Goal: Task Accomplishment & Management: Manage account settings

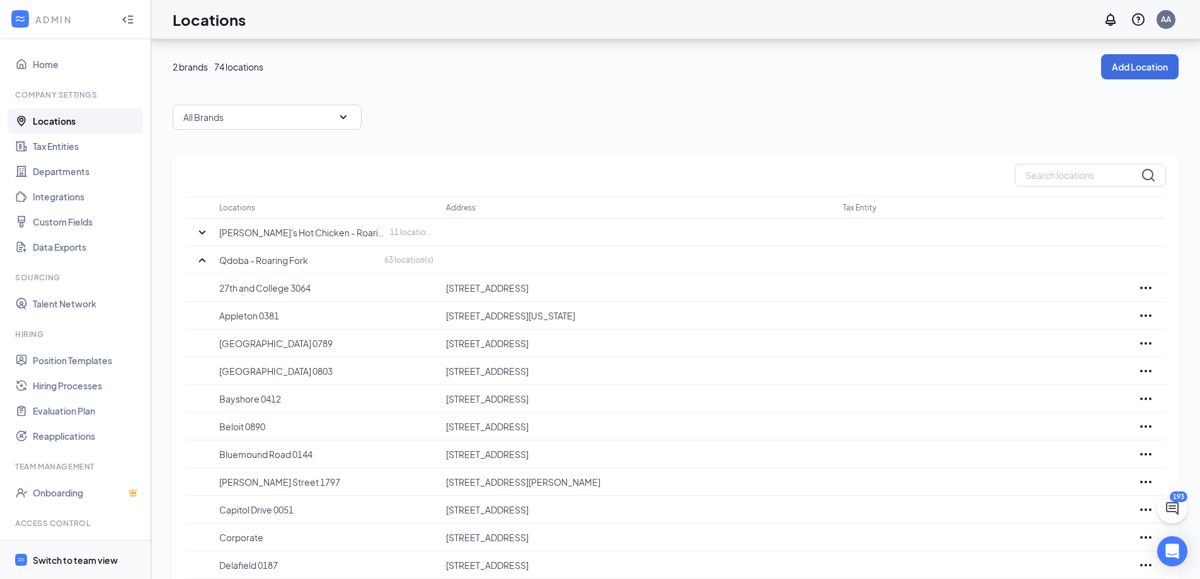
scroll to position [262, 0]
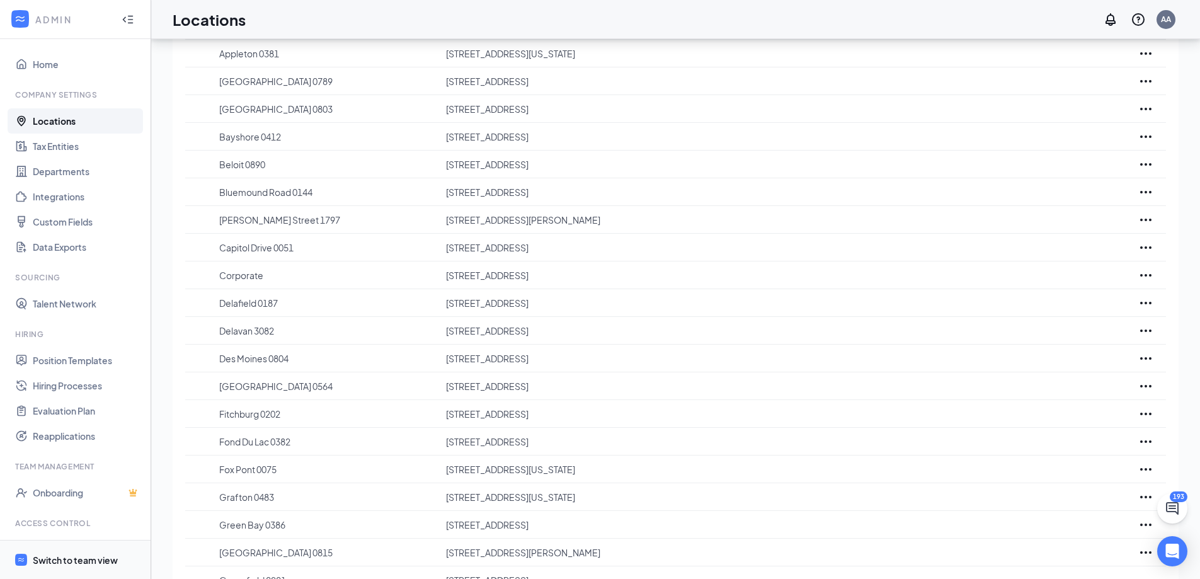
click at [73, 562] on div "Switch to team view" at bounding box center [75, 560] width 85 height 13
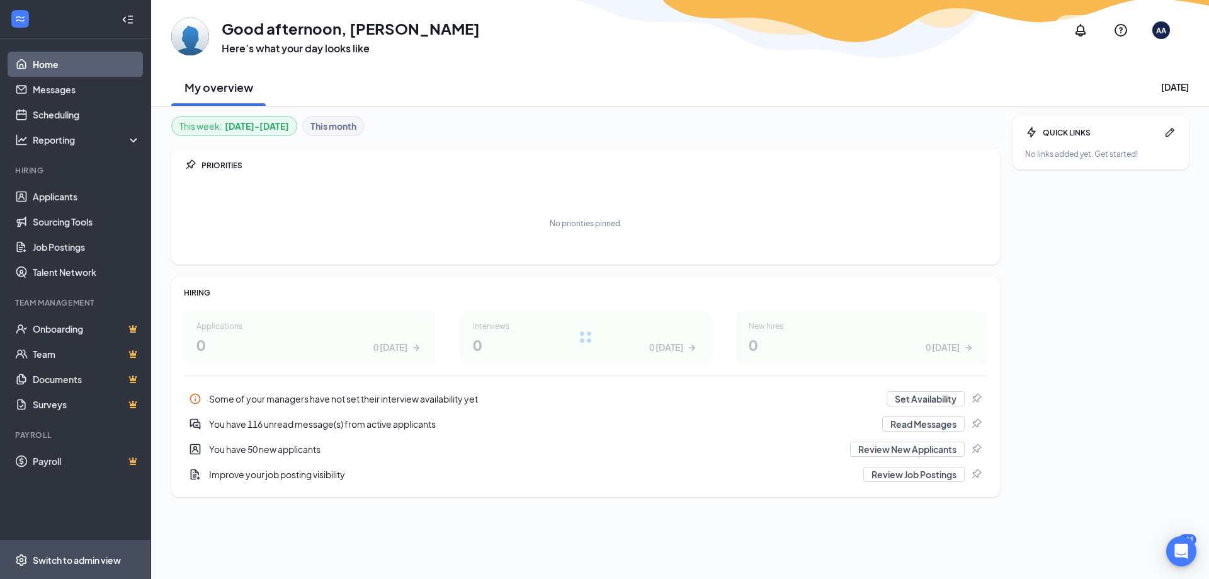
click at [78, 566] on div "Switch to admin view" at bounding box center [77, 560] width 88 height 13
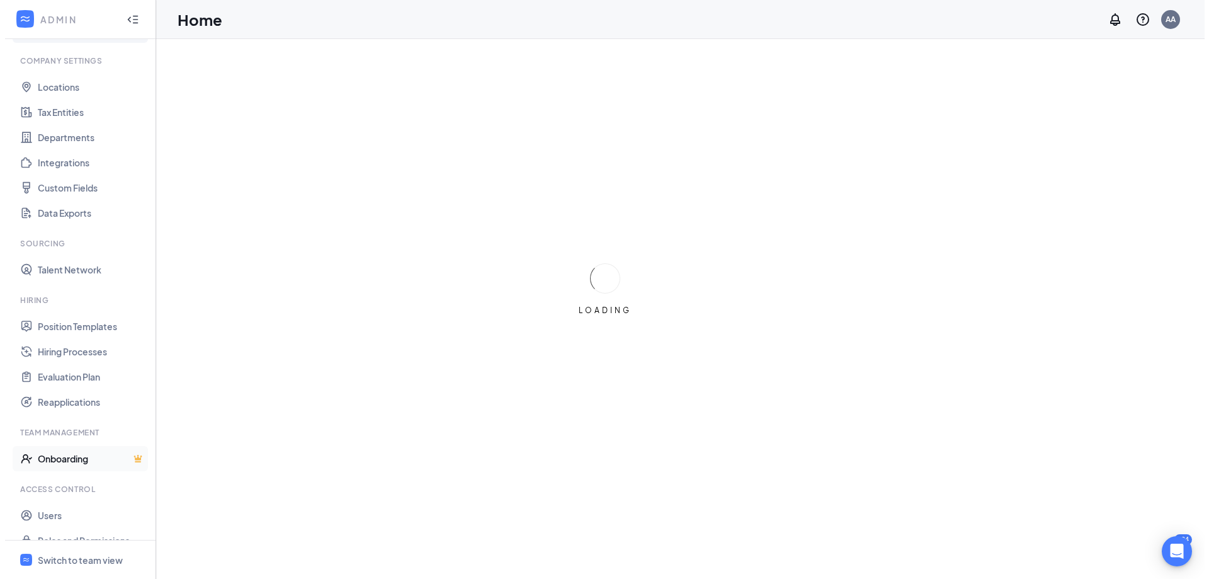
scroll to position [52, 0]
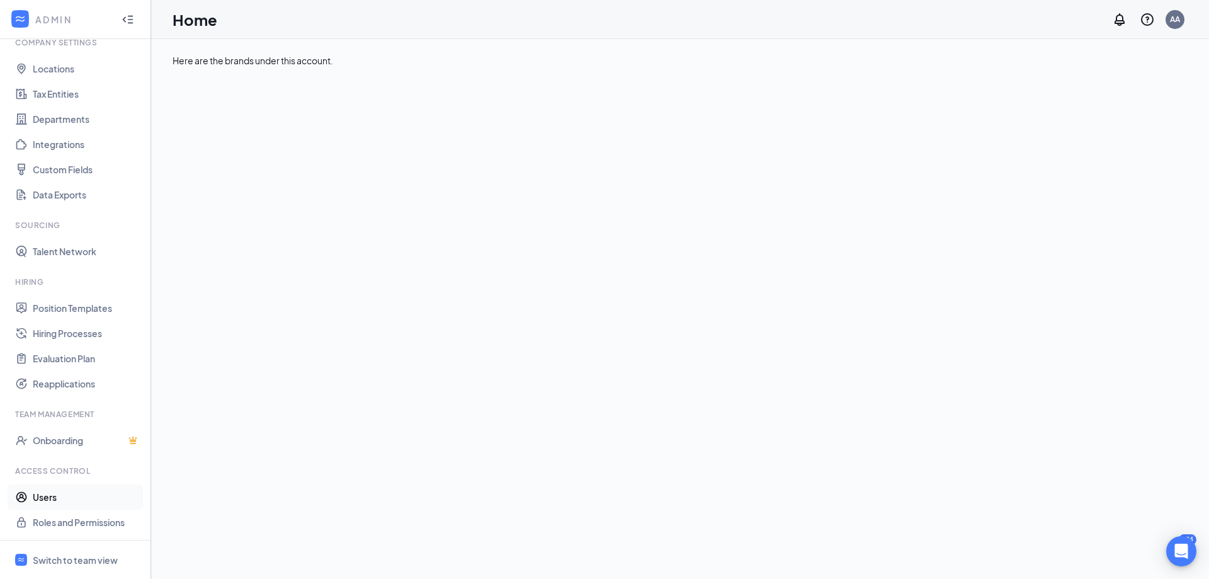
click at [60, 502] on link "Users" at bounding box center [87, 496] width 108 height 25
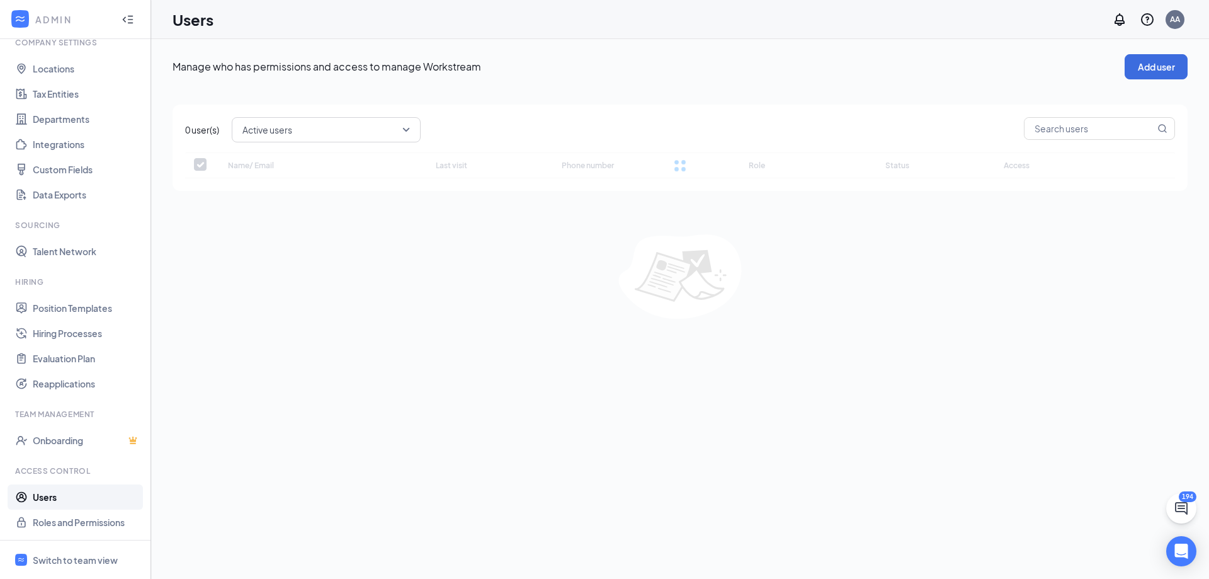
checkbox input "false"
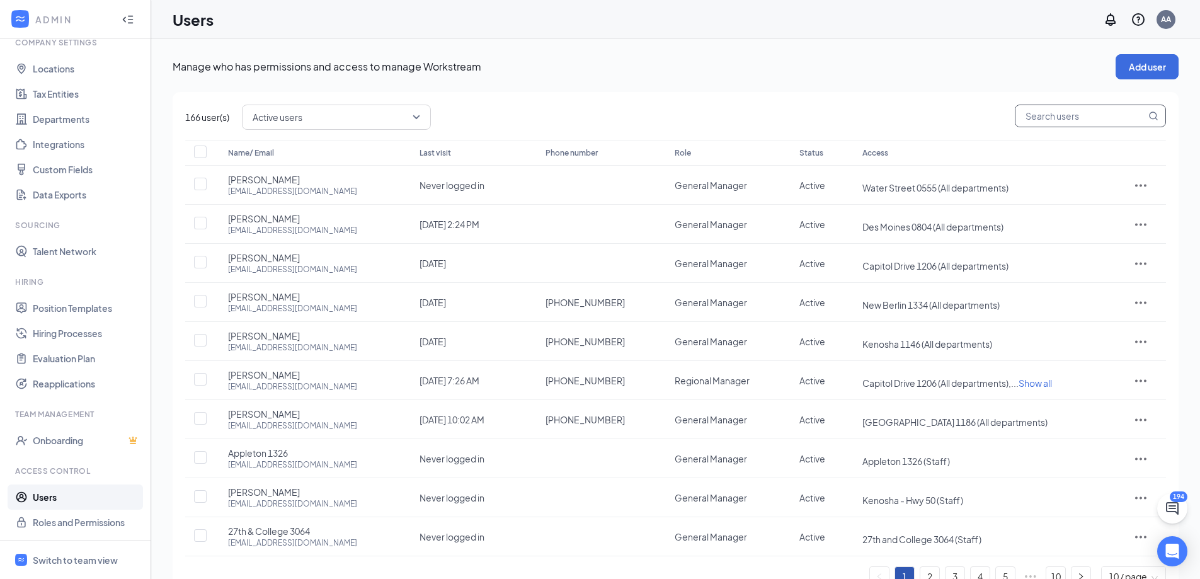
click at [1050, 114] on input "text" at bounding box center [1080, 115] width 130 height 21
type input "[PERSON_NAME]"
checkbox input "true"
type input "[PERSON_NAME]"
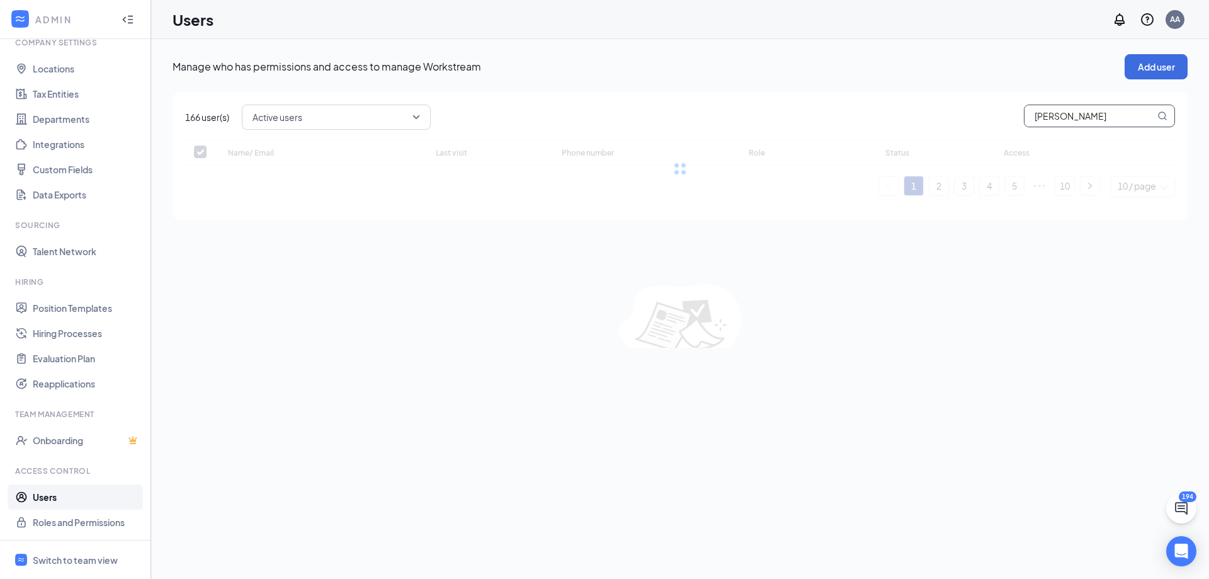
checkbox input "false"
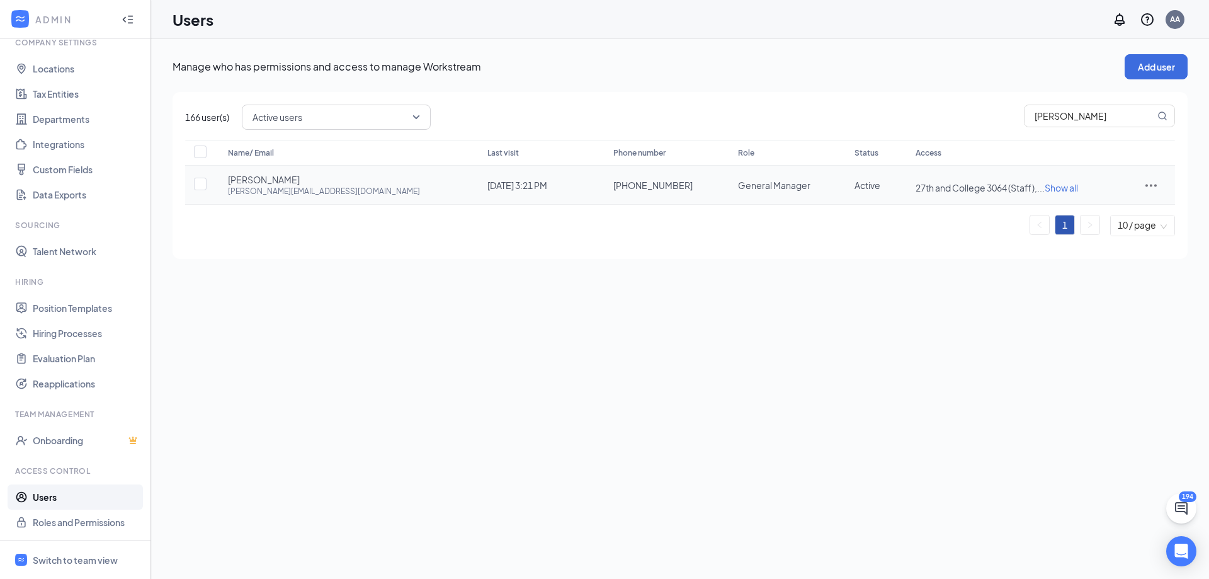
click at [1045, 183] on span "Show all" at bounding box center [1061, 187] width 33 height 11
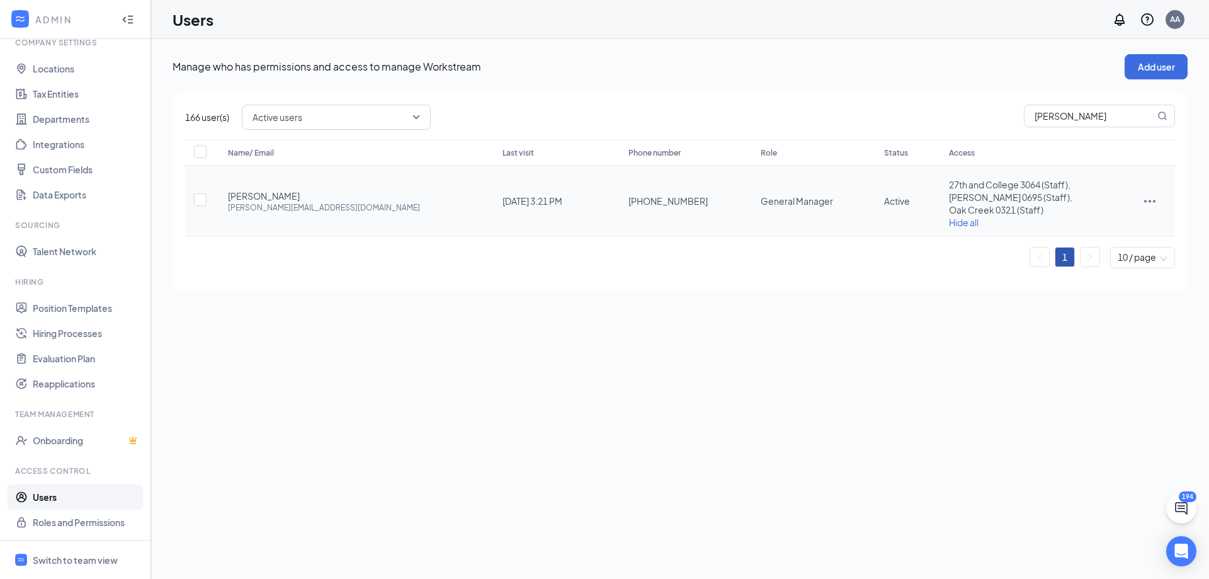
click at [1148, 200] on icon "ActionsIcon" at bounding box center [1149, 200] width 15 height 15
click at [1097, 228] on span "Edit user" at bounding box center [1092, 227] width 36 height 11
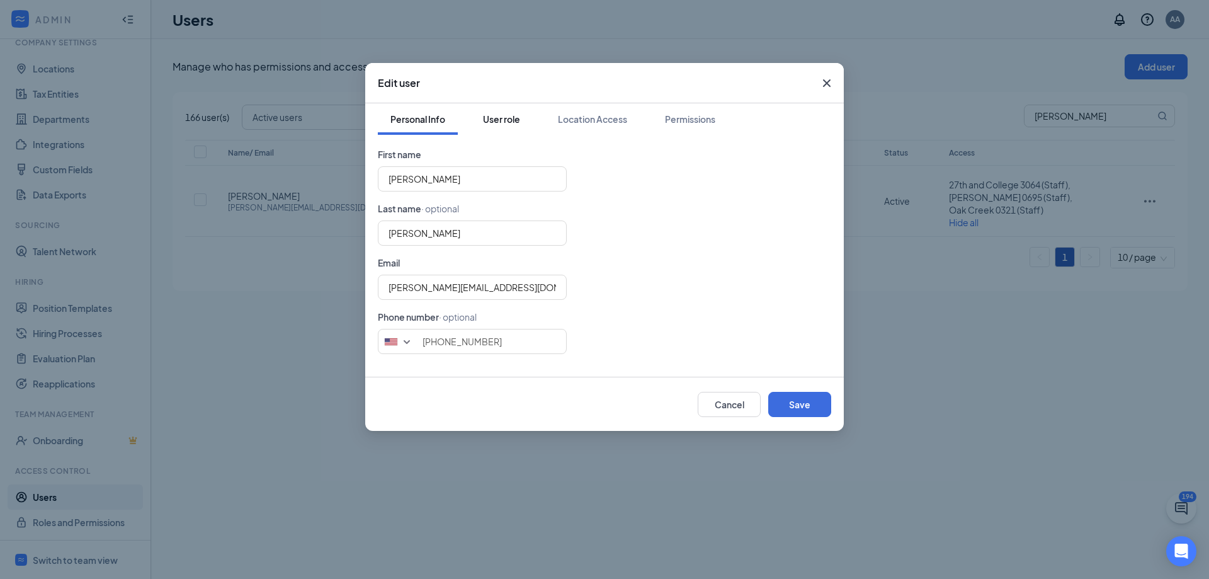
click at [506, 124] on div "User role" at bounding box center [501, 119] width 37 height 13
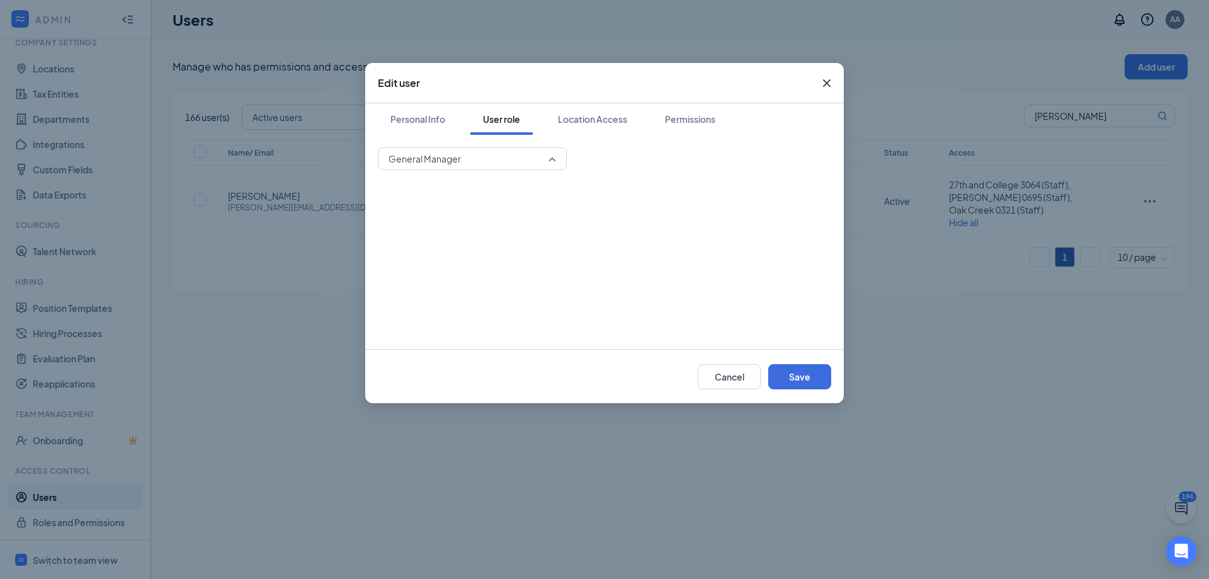
click at [501, 158] on span "General Manager" at bounding box center [467, 158] width 156 height 19
click at [443, 334] on span "Regional Manager" at bounding box center [425, 338] width 75 height 14
click at [433, 116] on div "Personal Info" at bounding box center [417, 119] width 55 height 13
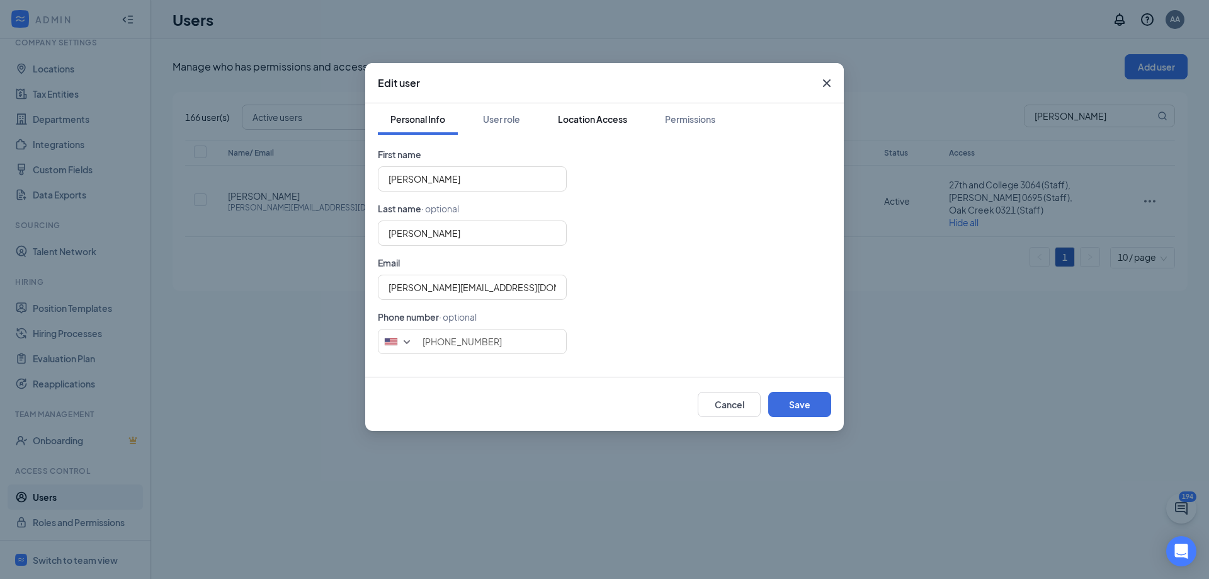
click at [590, 115] on div "Location Access" at bounding box center [592, 119] width 69 height 13
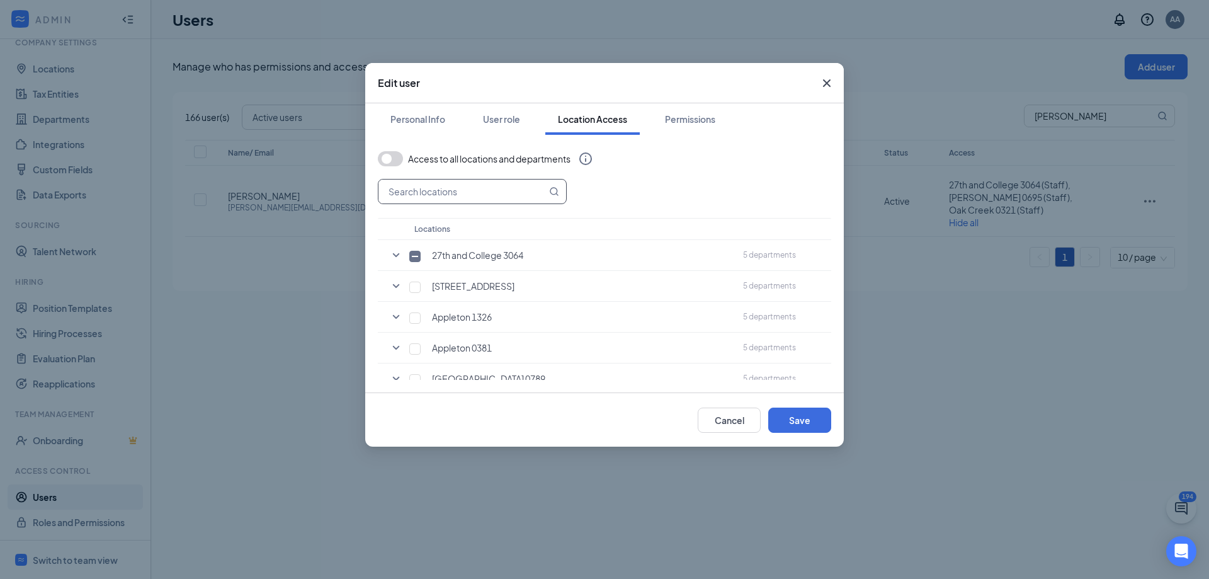
click at [460, 191] on input "text" at bounding box center [462, 191] width 168 height 24
type input "marqu"
click at [414, 257] on input "checkbox" at bounding box center [414, 256] width 11 height 11
checkbox input "true"
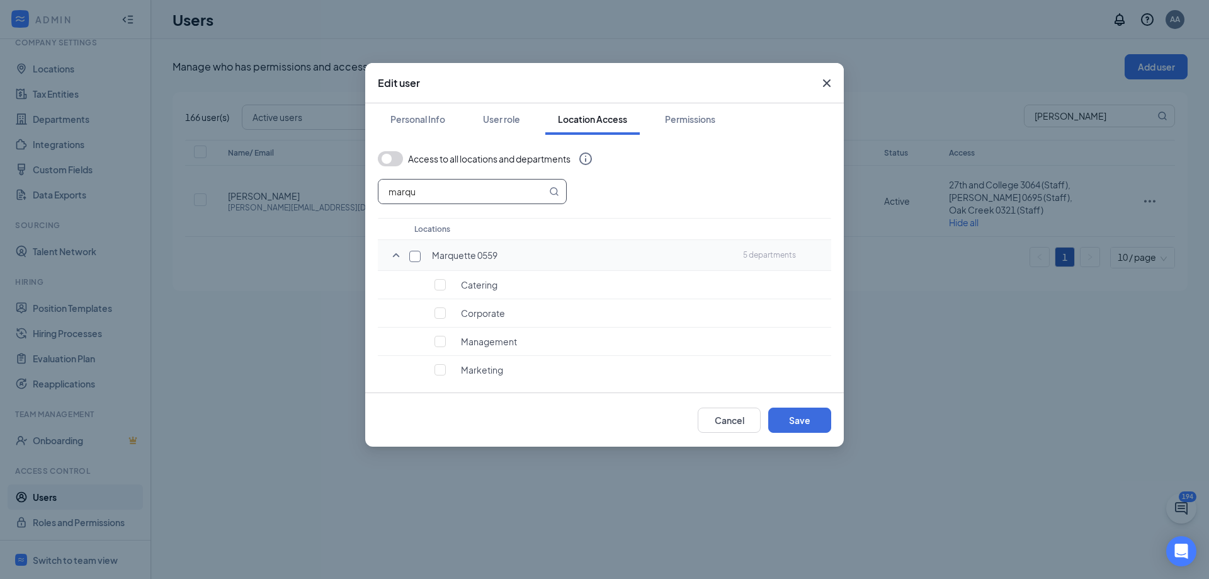
checkbox input "true"
click at [477, 198] on input "marqu" at bounding box center [462, 191] width 168 height 24
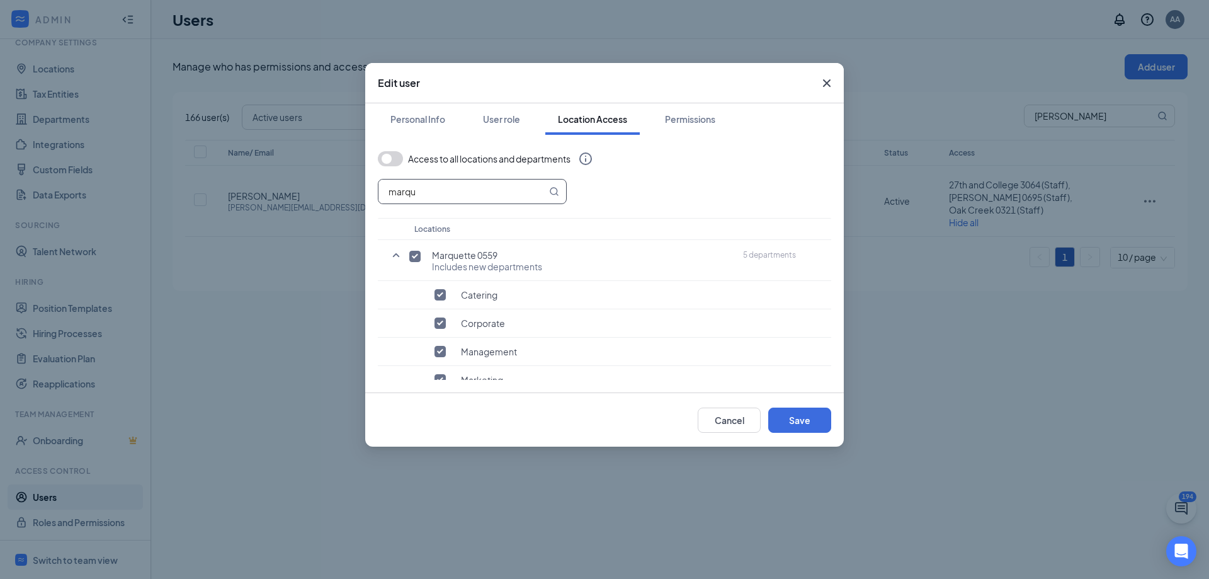
click at [477, 198] on input "marqu" at bounding box center [462, 191] width 168 height 24
type input "new berl"
click at [419, 252] on input "checkbox" at bounding box center [414, 256] width 11 height 11
checkbox input "true"
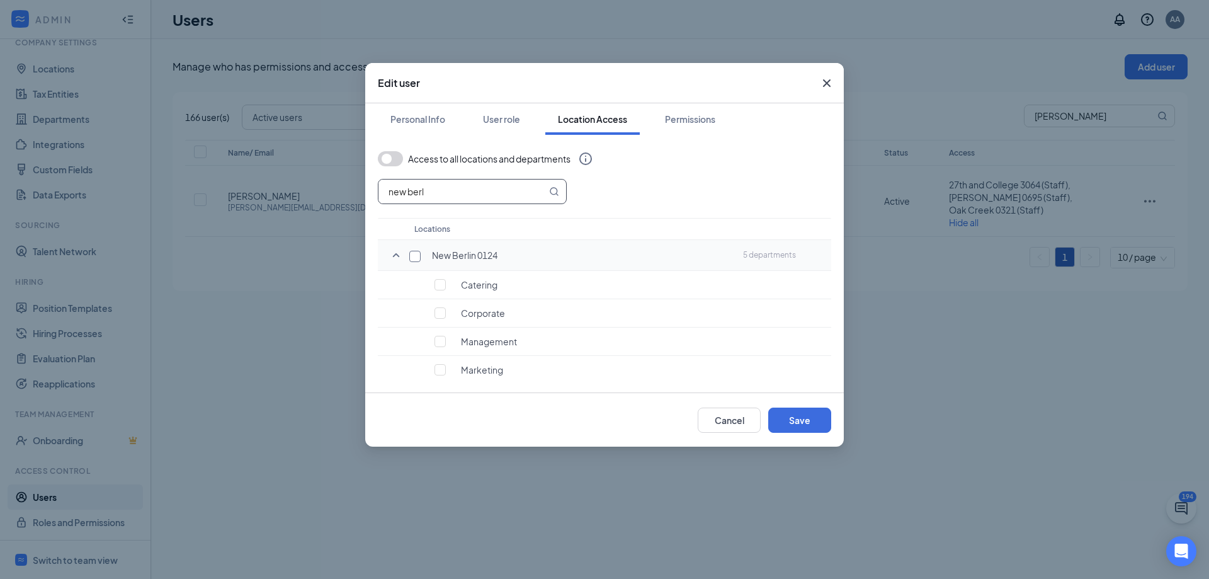
checkbox input "true"
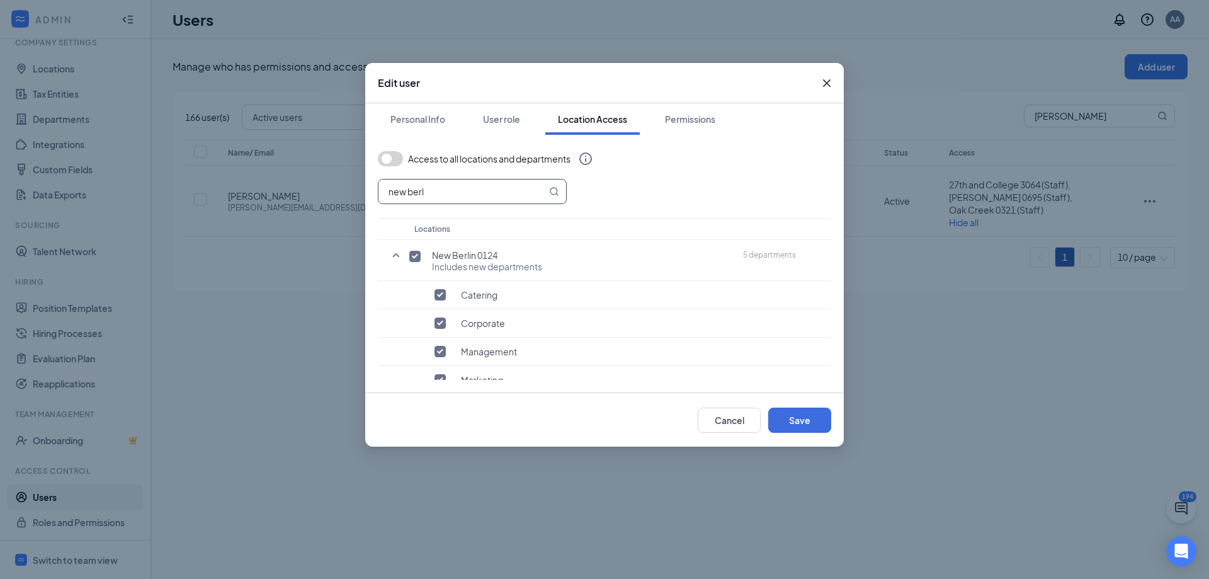
click at [463, 193] on input "new berl" at bounding box center [462, 191] width 168 height 24
type input "west allis"
click at [416, 256] on input "checkbox" at bounding box center [414, 256] width 11 height 11
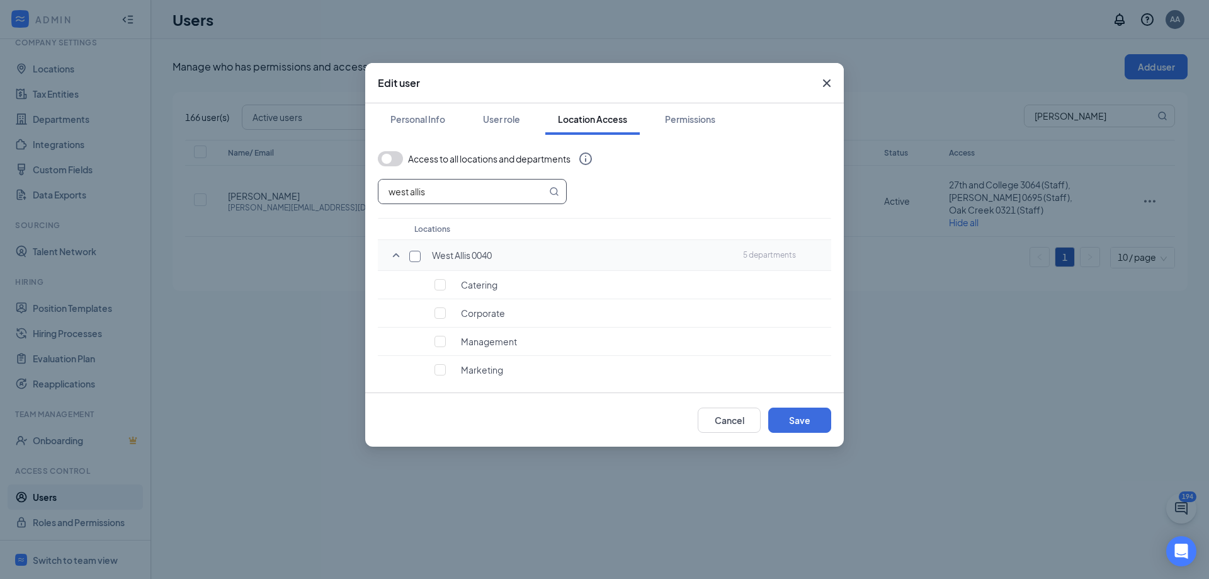
checkbox input "true"
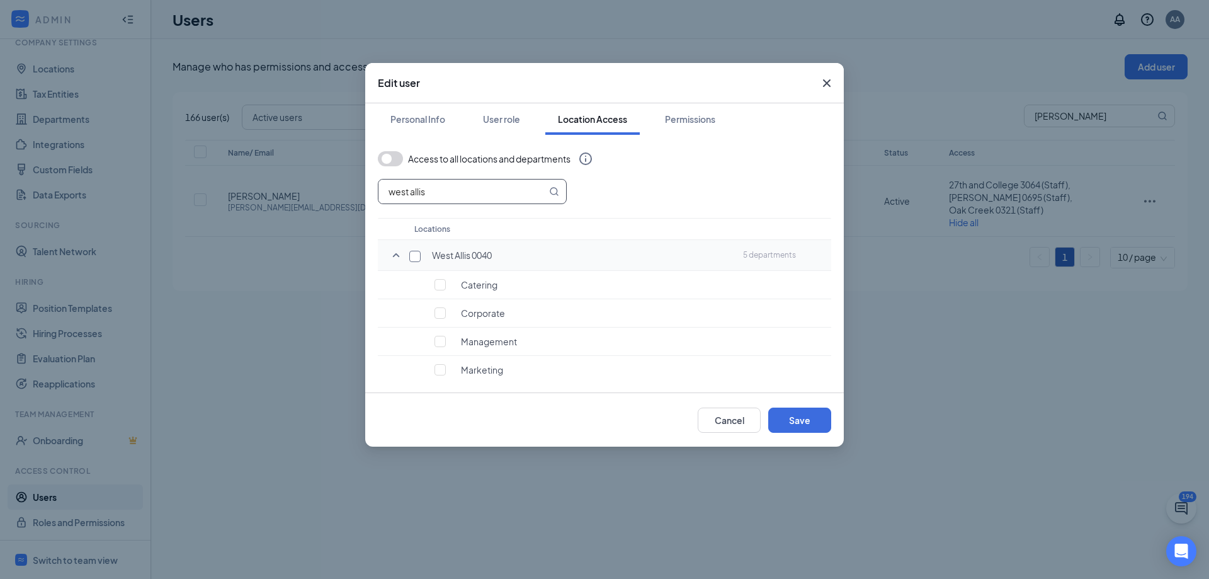
checkbox input "true"
click at [807, 425] on button "Save" at bounding box center [799, 419] width 63 height 25
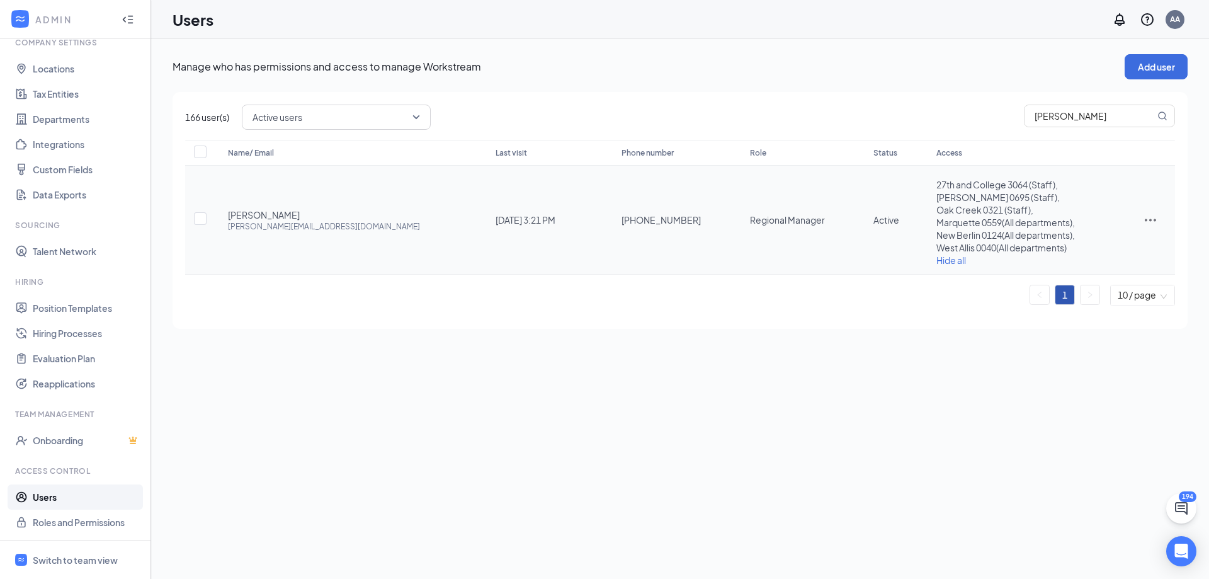
click at [1147, 224] on icon "ActionsIcon" at bounding box center [1150, 219] width 15 height 15
click at [1097, 247] on span "Edit user" at bounding box center [1092, 246] width 36 height 11
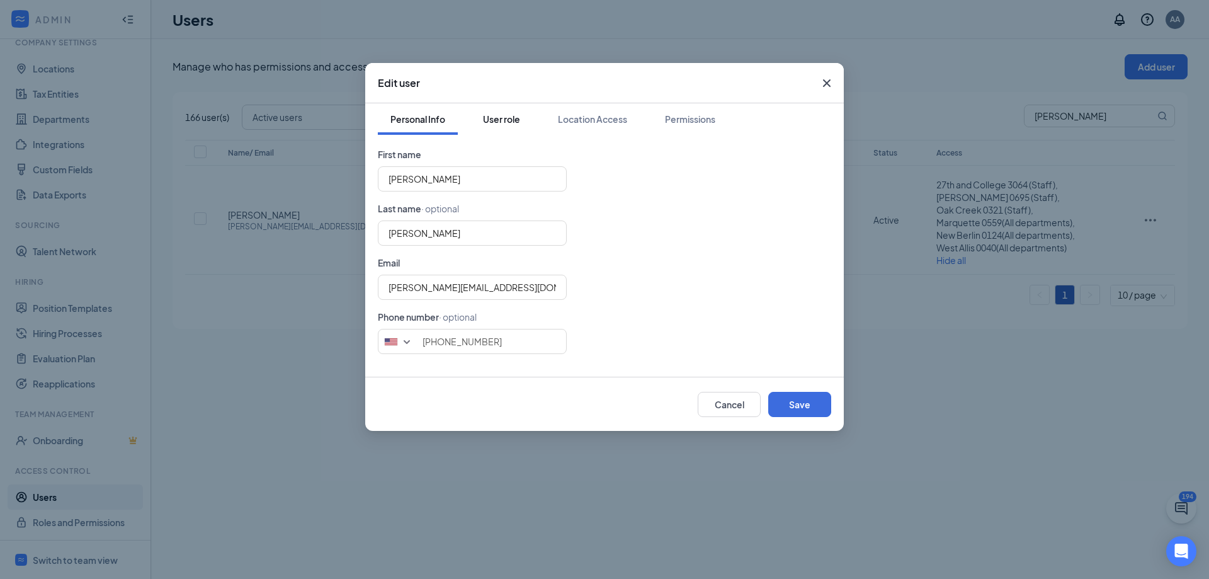
click at [506, 125] on div "User role" at bounding box center [501, 119] width 37 height 13
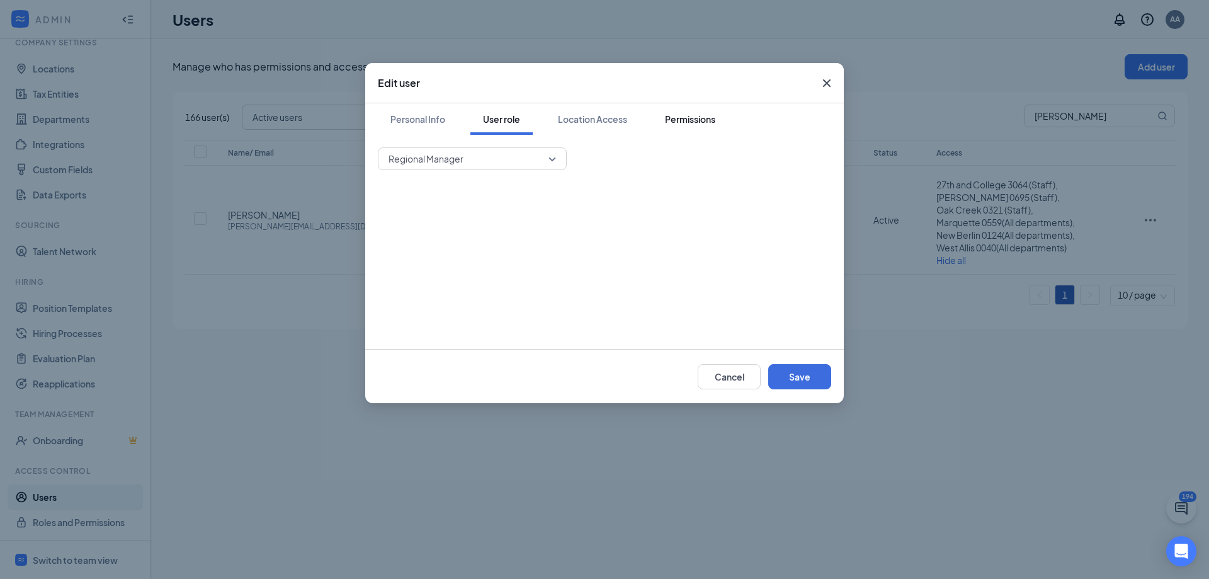
click at [673, 123] on div "Permissions" at bounding box center [690, 119] width 50 height 13
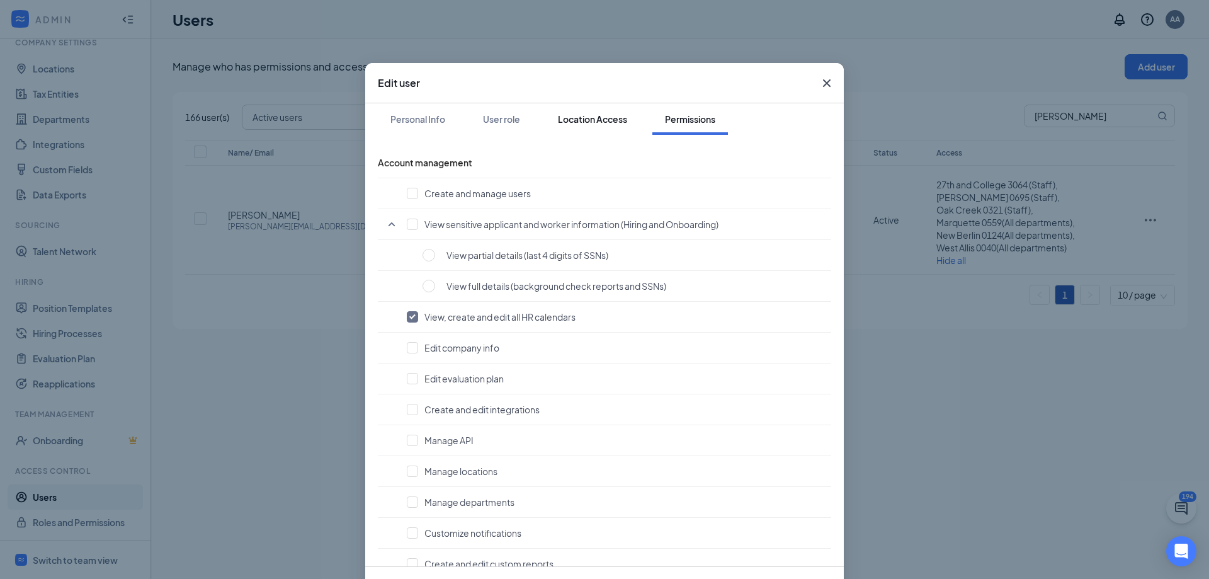
click at [592, 125] on button "Location Access" at bounding box center [592, 118] width 94 height 31
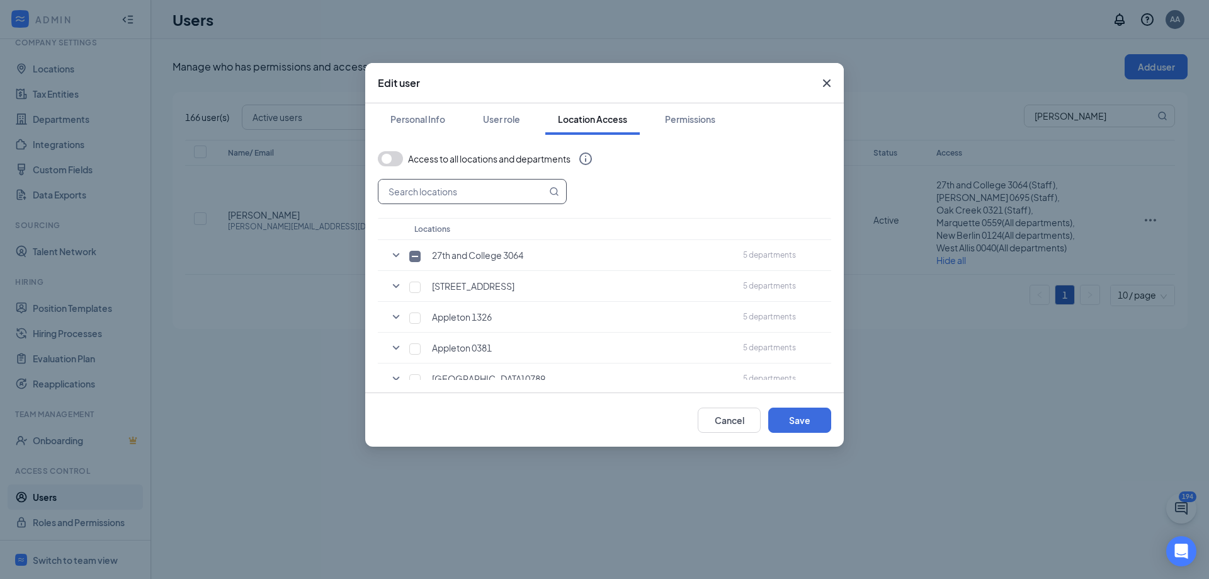
click at [456, 191] on input "text" at bounding box center [462, 191] width 168 height 24
type input "oak c"
click at [415, 260] on input "checkbox" at bounding box center [414, 256] width 11 height 11
checkbox input "true"
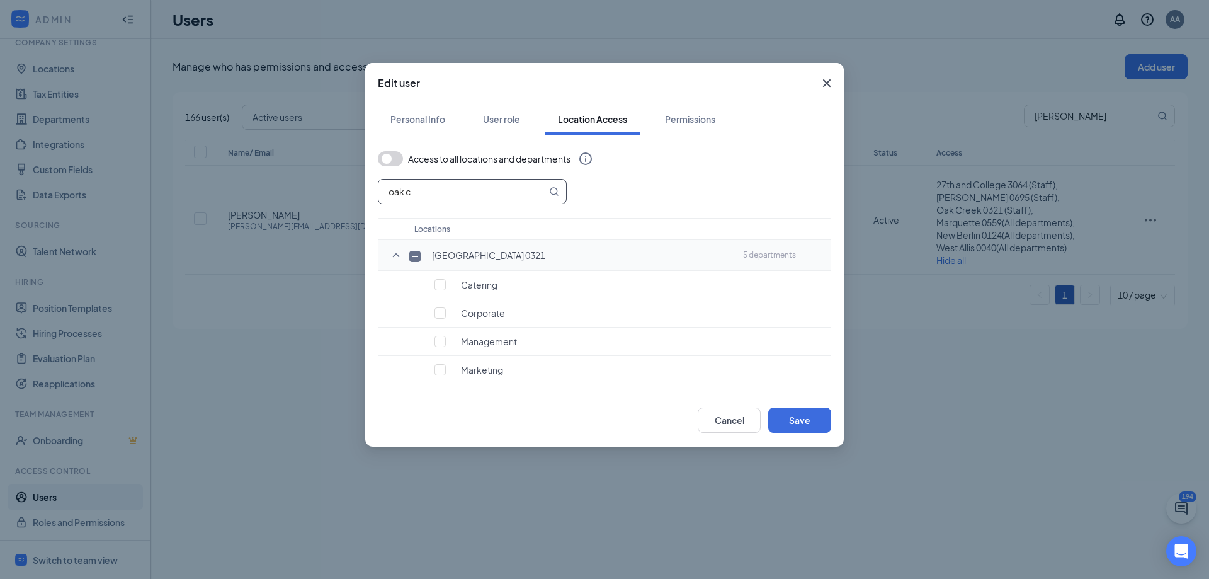
checkbox input "true"
click at [415, 259] on input "checkbox" at bounding box center [414, 256] width 11 height 11
checkbox input "false"
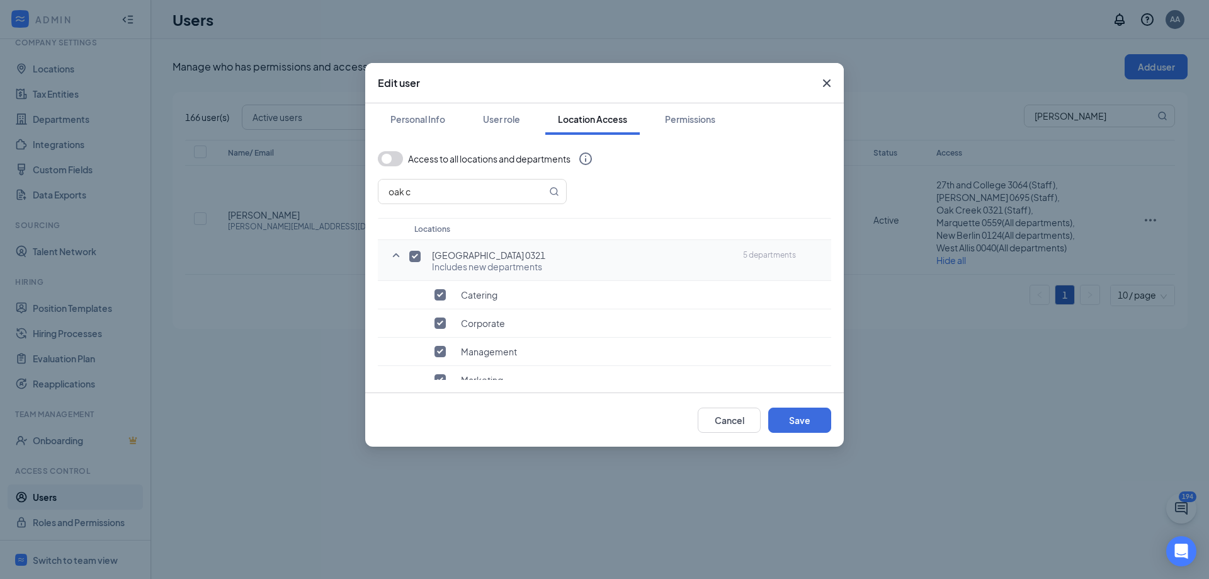
checkbox input "false"
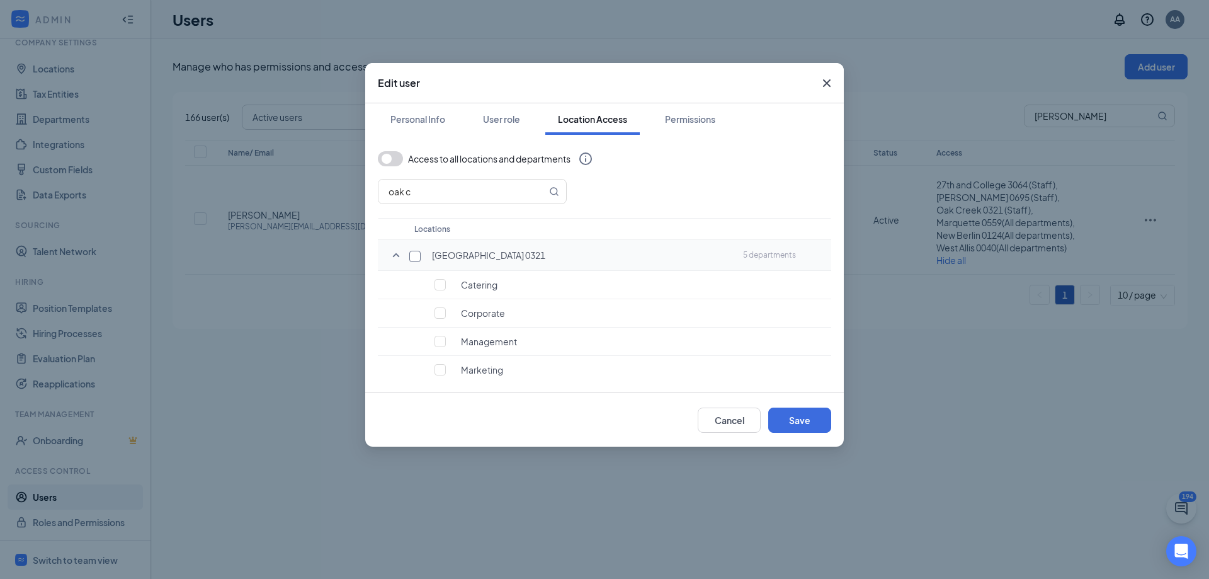
click at [415, 259] on input "checkbox" at bounding box center [414, 256] width 11 height 11
checkbox input "true"
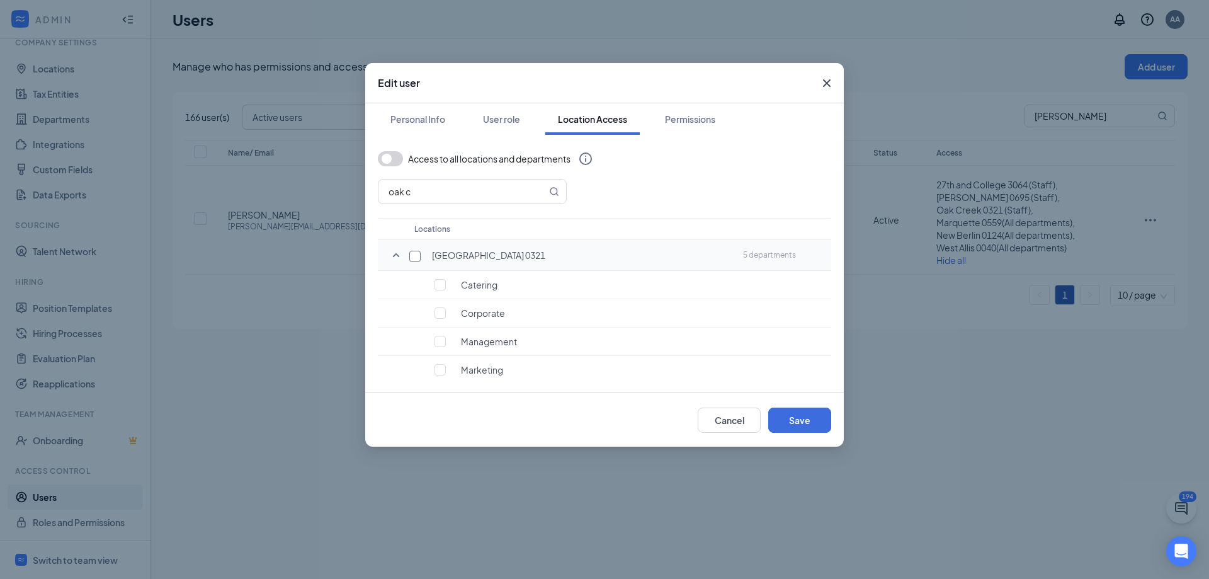
checkbox input "true"
drag, startPoint x: 440, startPoint y: 192, endPoint x: 360, endPoint y: 191, distance: 80.0
click at [360, 191] on div "Edit user Personal Info User role Location Access Permissions Access to all loc…" at bounding box center [604, 289] width 1209 height 579
type input "27th"
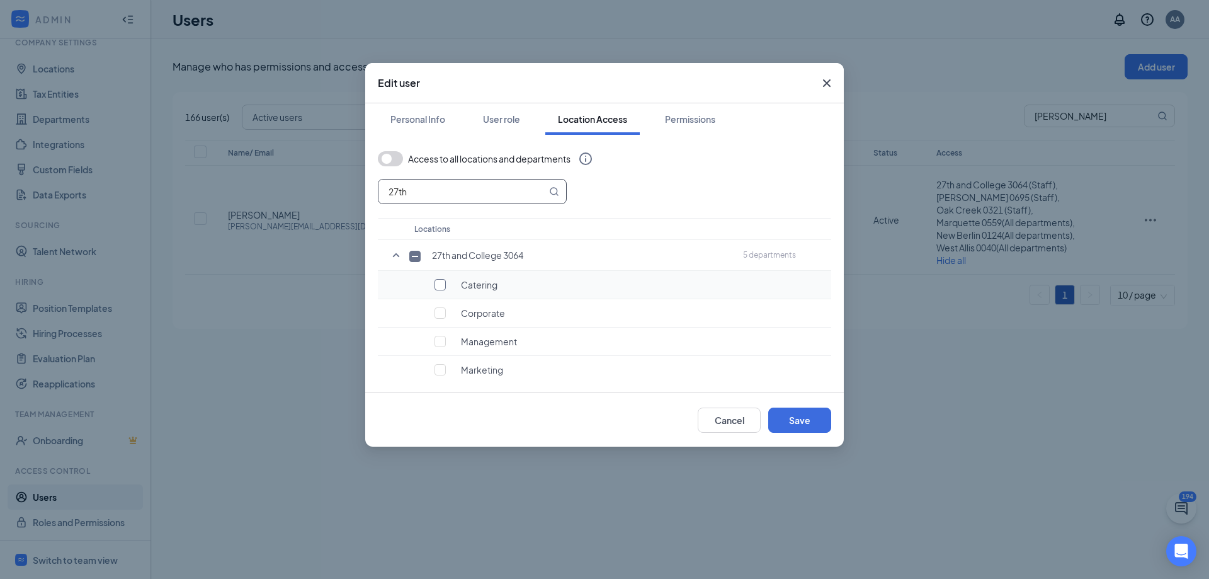
click at [437, 286] on input "checkbox" at bounding box center [440, 284] width 11 height 11
checkbox input "true"
click at [418, 259] on input "checkbox" at bounding box center [414, 256] width 11 height 11
checkbox input "true"
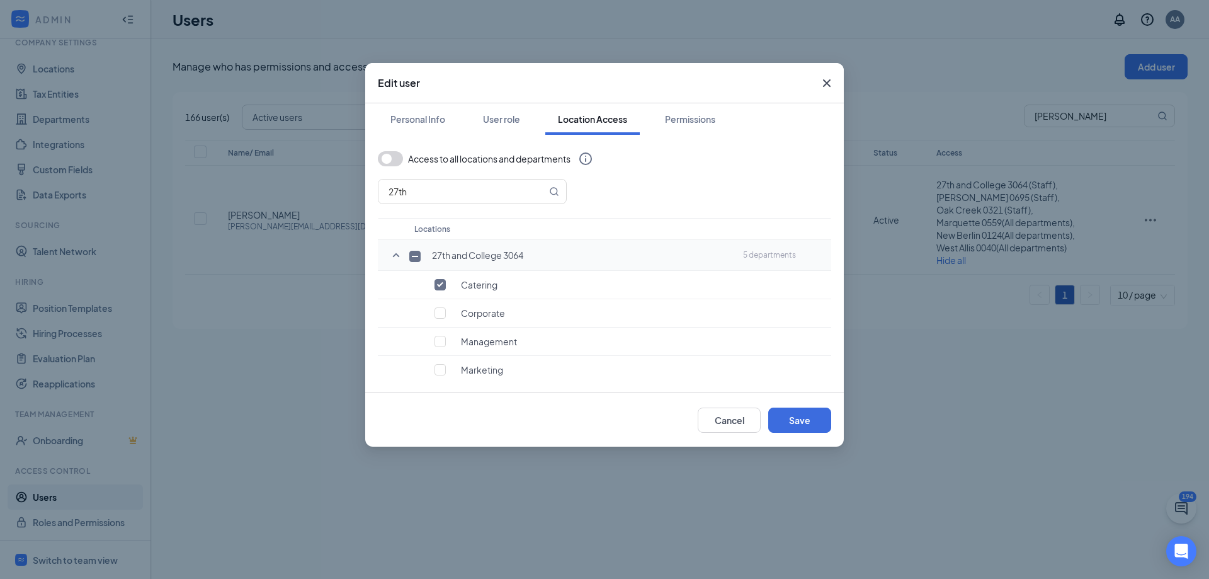
checkbox input "true"
click at [418, 259] on input "checkbox" at bounding box center [414, 256] width 11 height 11
checkbox input "false"
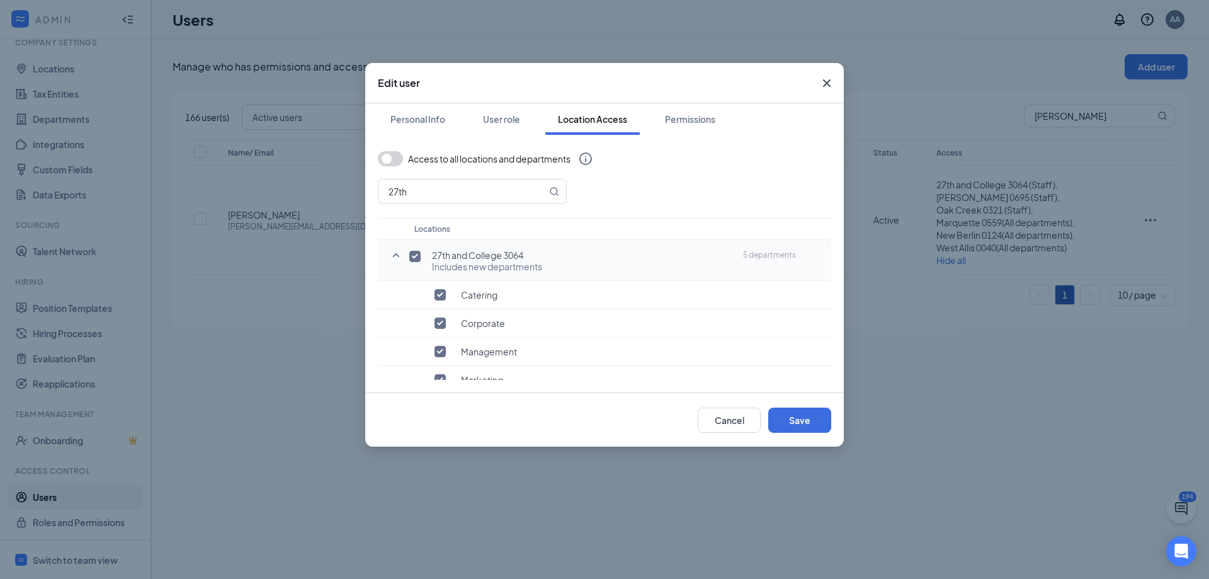
checkbox input "false"
click at [418, 259] on input "checkbox" at bounding box center [414, 256] width 11 height 11
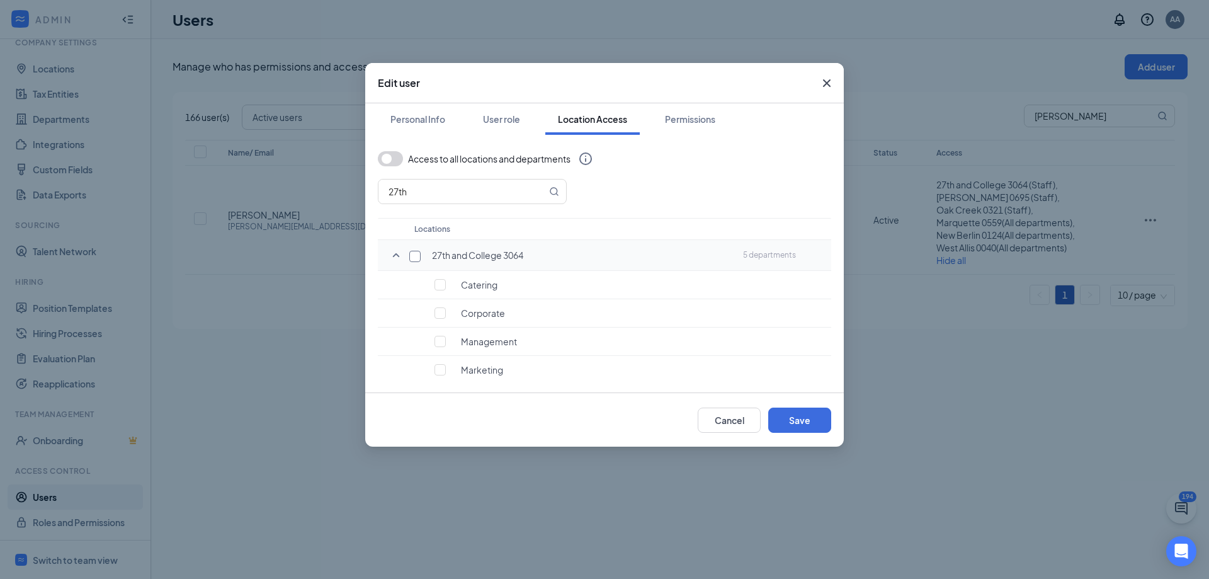
checkbox input "true"
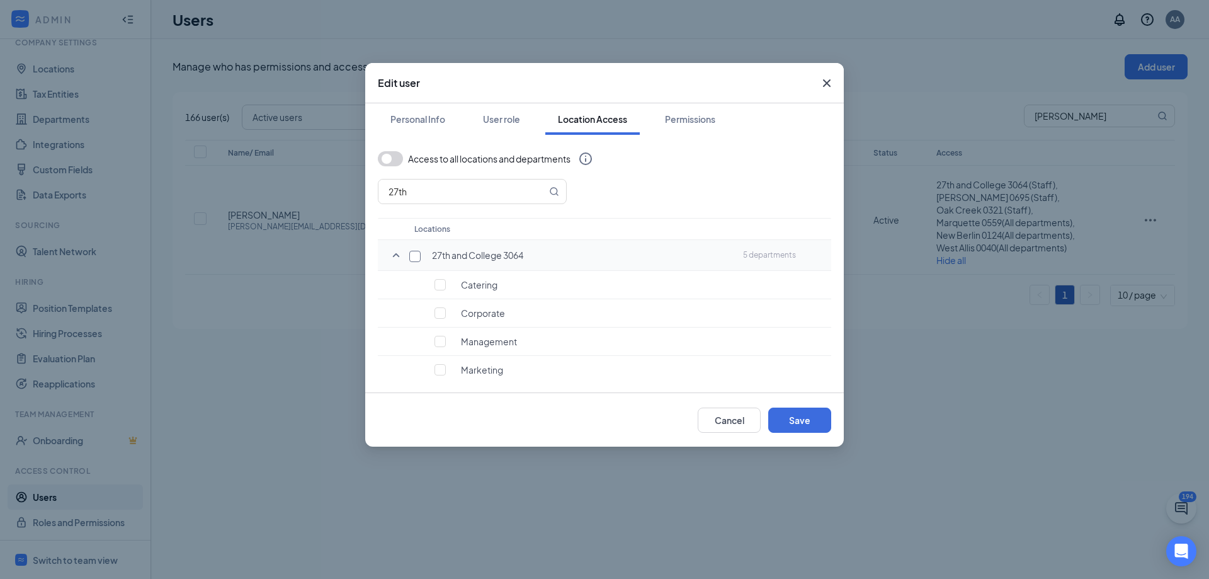
checkbox input "true"
click at [803, 418] on button "Save" at bounding box center [799, 419] width 63 height 25
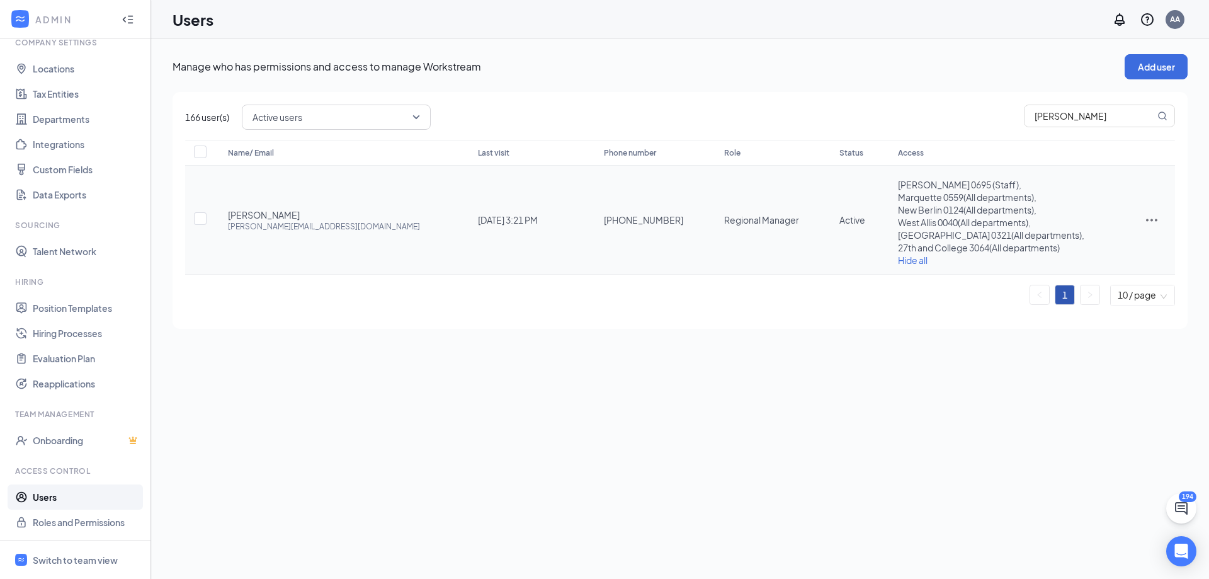
click at [1147, 223] on icon "ActionsIcon" at bounding box center [1151, 219] width 15 height 15
click at [1103, 238] on li "Edit user" at bounding box center [1113, 246] width 98 height 29
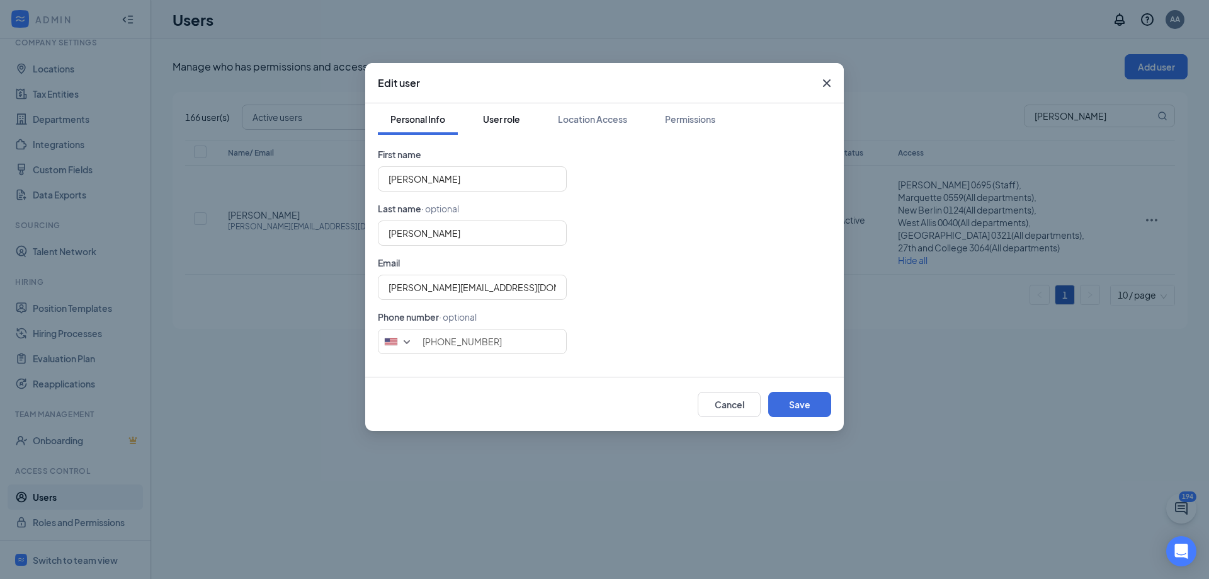
click at [505, 122] on div "User role" at bounding box center [501, 119] width 37 height 13
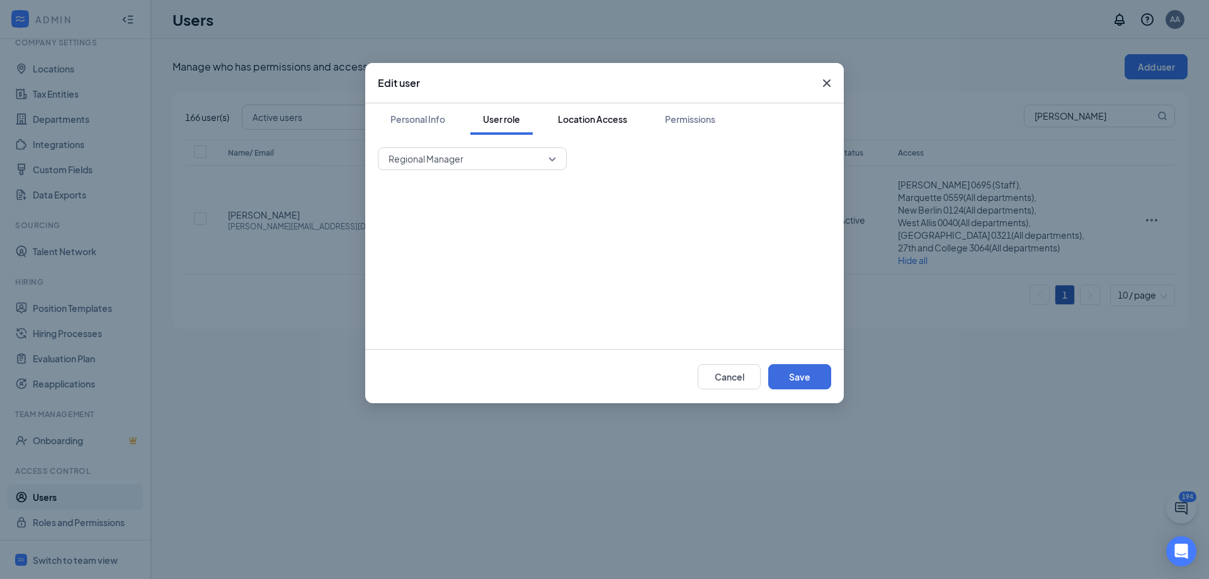
click at [593, 119] on div "Location Access" at bounding box center [592, 119] width 69 height 13
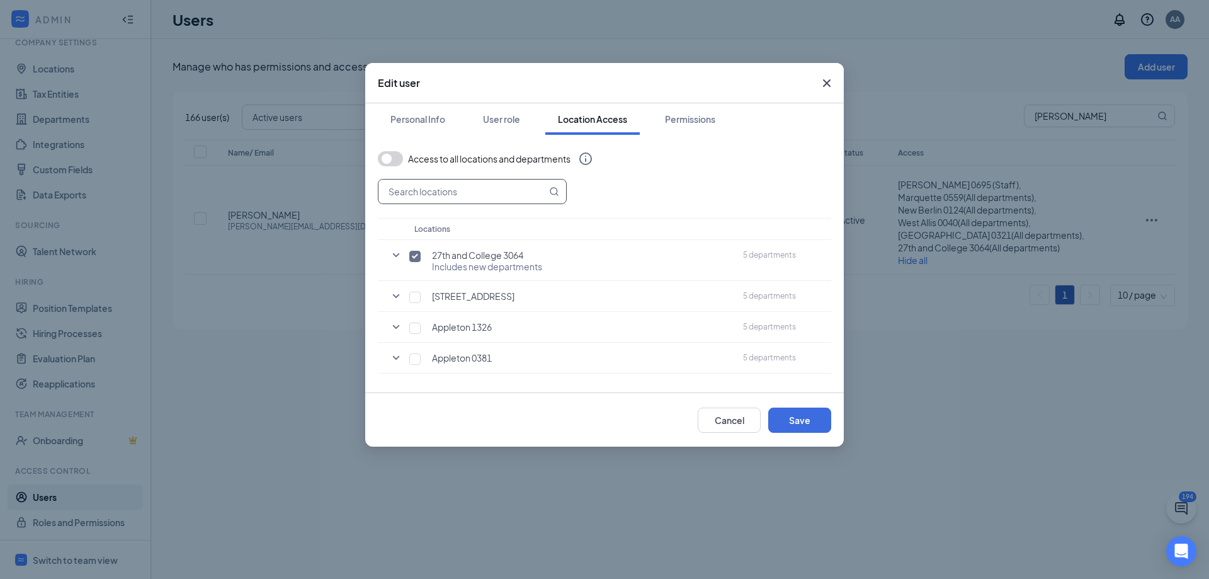
drag, startPoint x: 469, startPoint y: 198, endPoint x: 458, endPoint y: 194, distance: 11.4
click at [460, 195] on input "text" at bounding box center [462, 191] width 168 height 24
type input ";"
type input "[PERSON_NAME]"
click at [419, 259] on input "checkbox" at bounding box center [414, 256] width 11 height 11
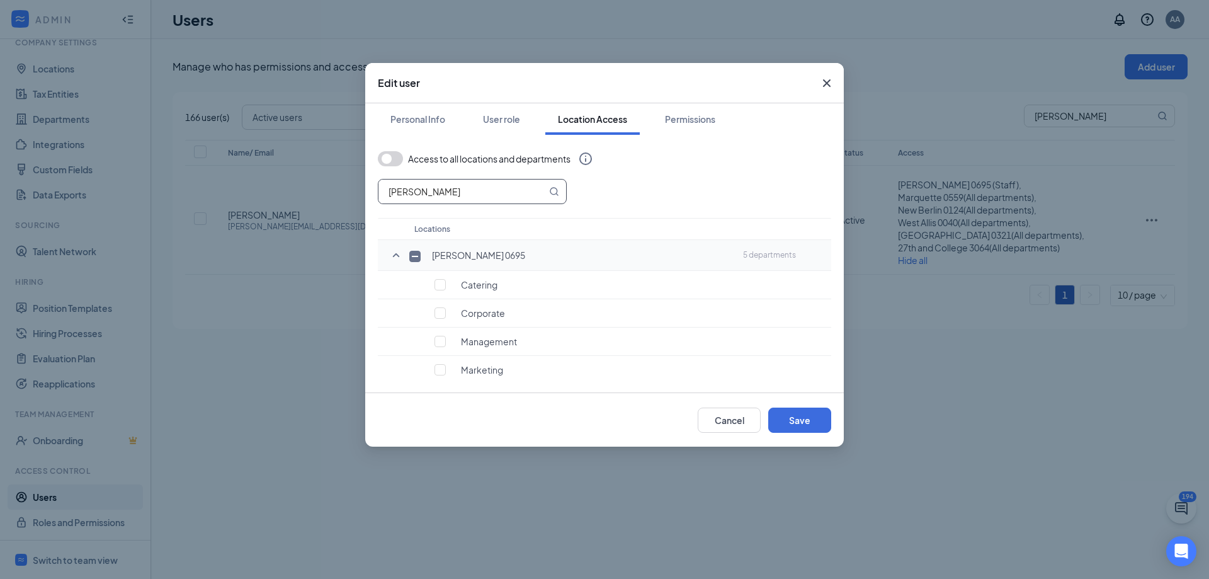
checkbox input "true"
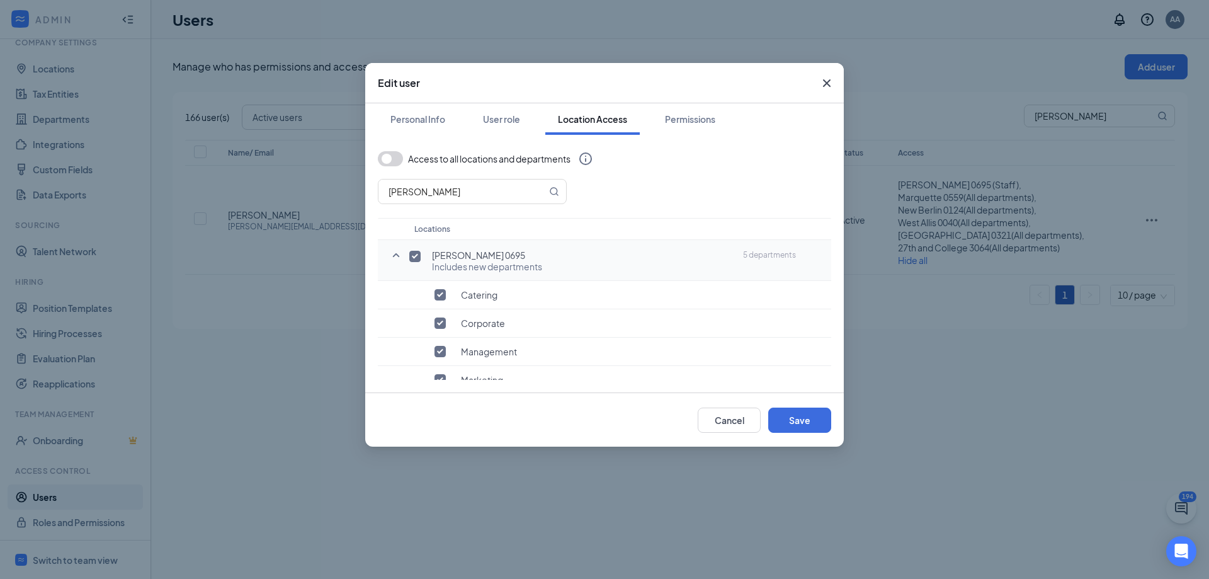
click at [419, 259] on input "checkbox" at bounding box center [414, 256] width 11 height 11
checkbox input "false"
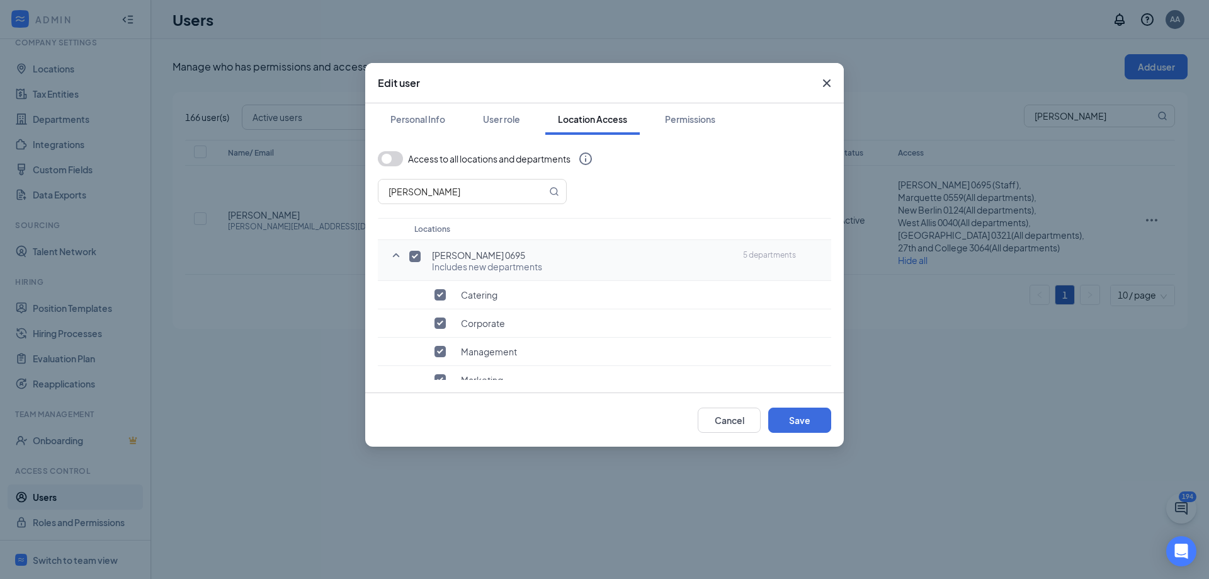
checkbox input "false"
click at [419, 259] on input "checkbox" at bounding box center [414, 256] width 11 height 11
checkbox input "true"
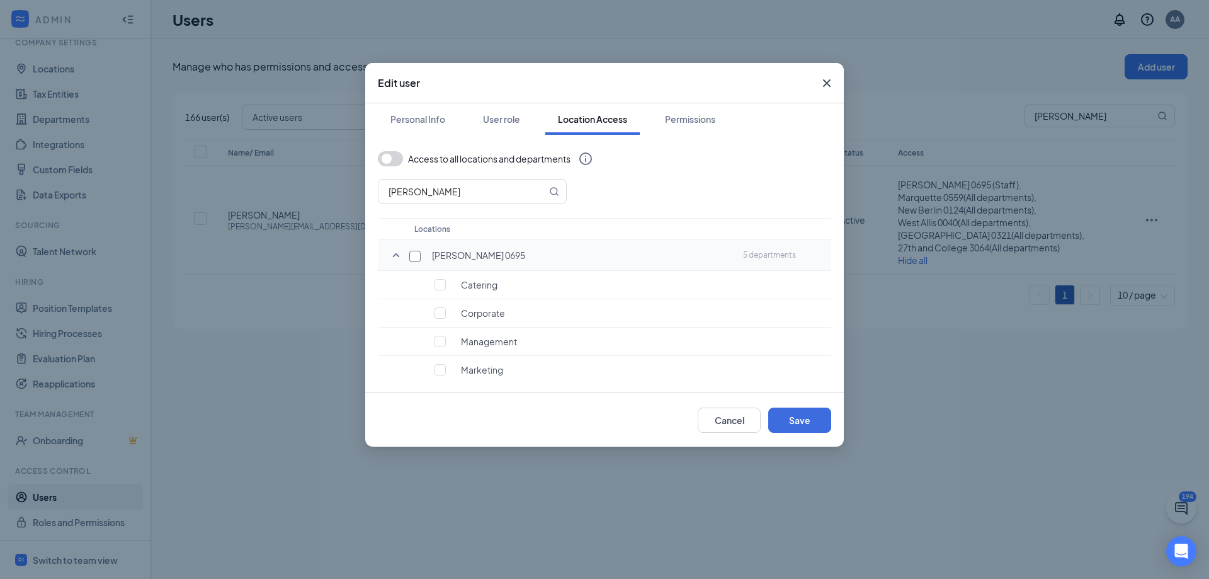
checkbox input "true"
click at [795, 416] on button "Save" at bounding box center [799, 419] width 63 height 25
